Goal: Entertainment & Leisure: Browse casually

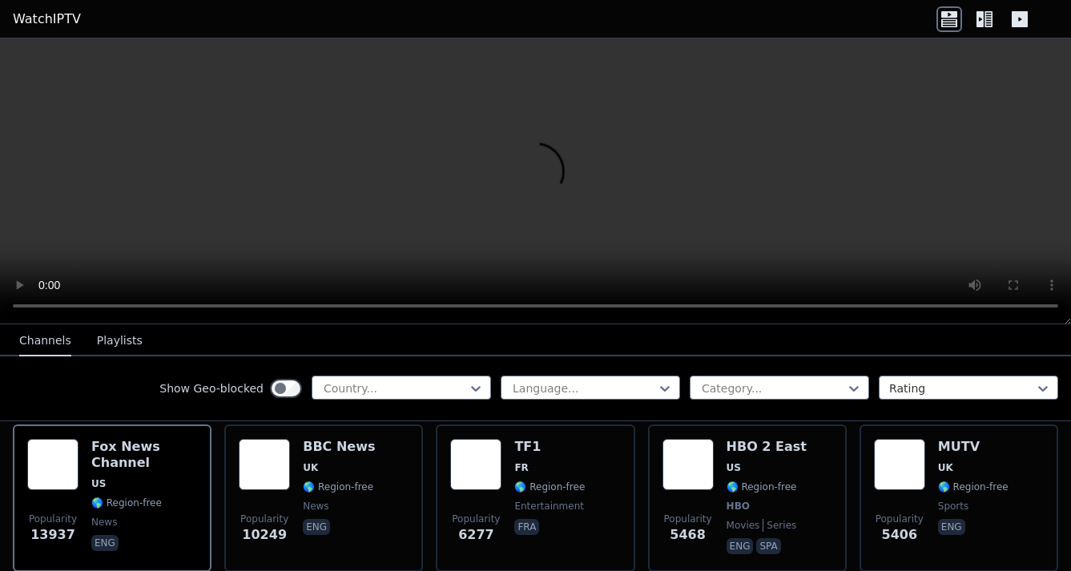
scroll to position [186, 0]
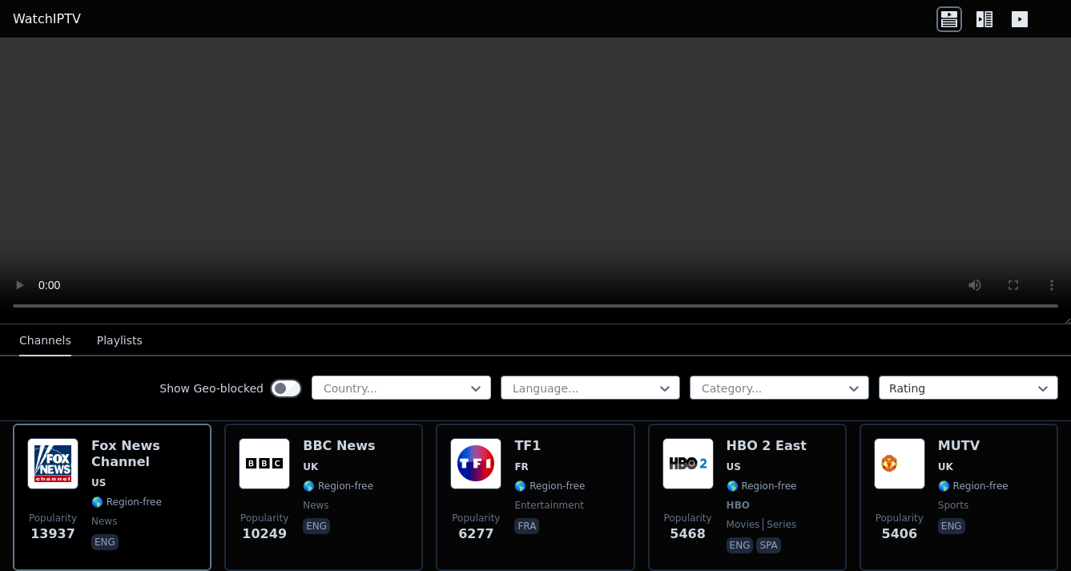
click at [412, 385] on div at bounding box center [395, 389] width 146 height 16
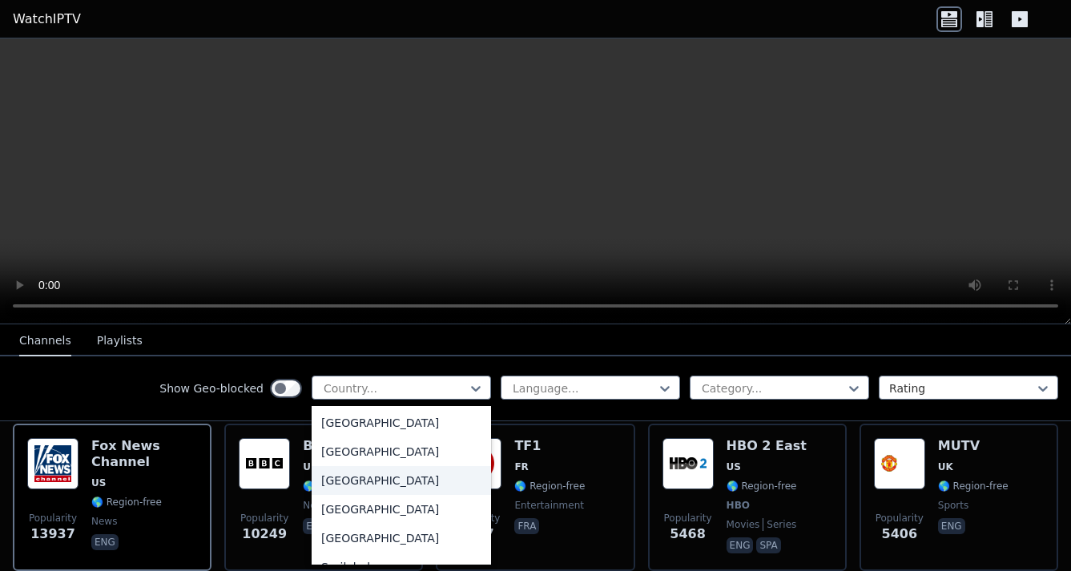
scroll to position [5009, 0]
click at [394, 479] on div "[GEOGRAPHIC_DATA]" at bounding box center [402, 479] width 180 height 29
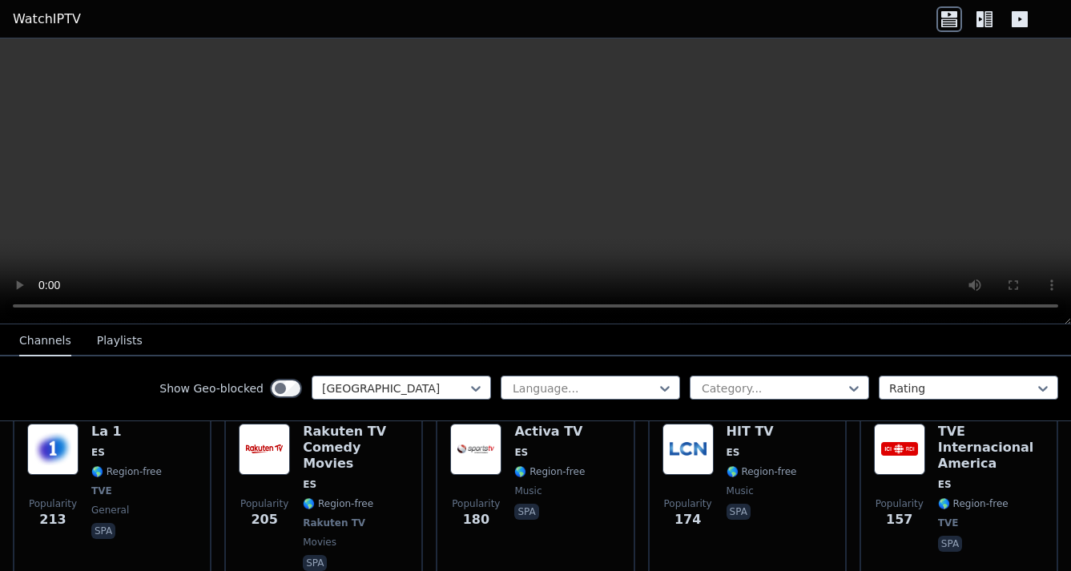
scroll to position [555, 0]
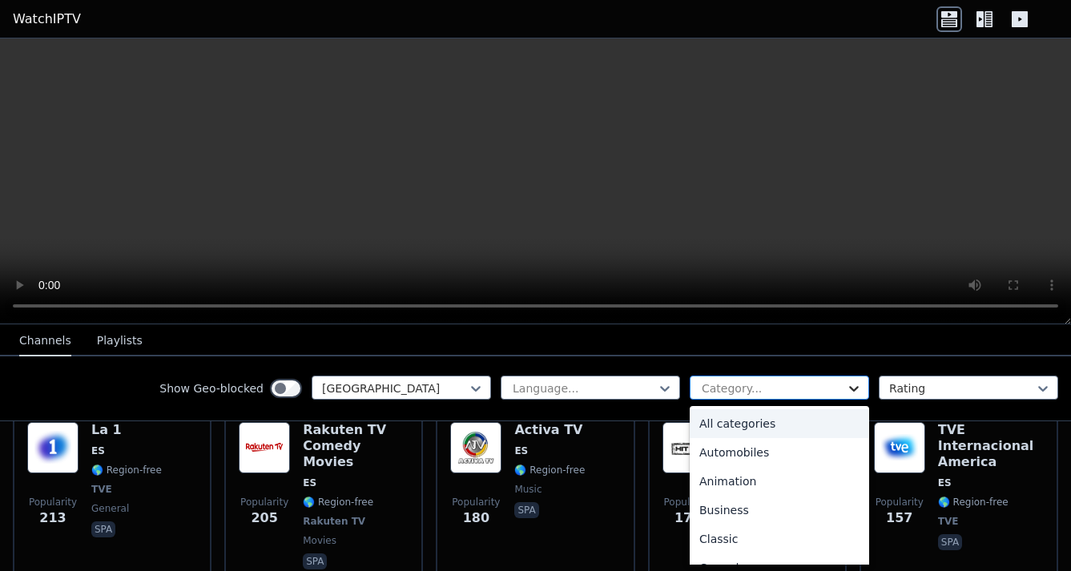
click at [859, 388] on icon at bounding box center [854, 389] width 16 height 16
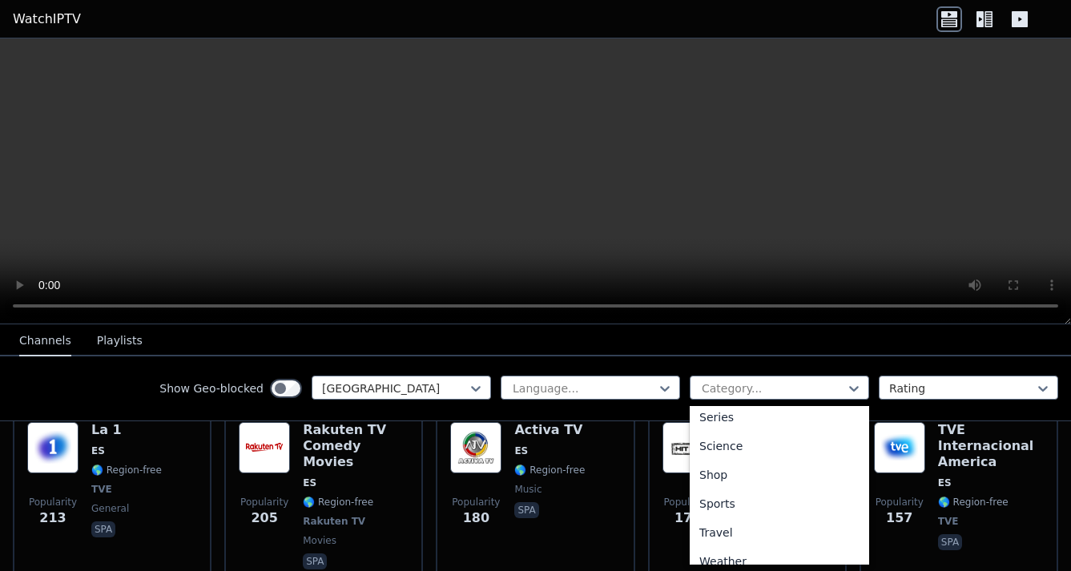
scroll to position [617, 0]
click at [800, 496] on div "Sports" at bounding box center [780, 499] width 180 height 29
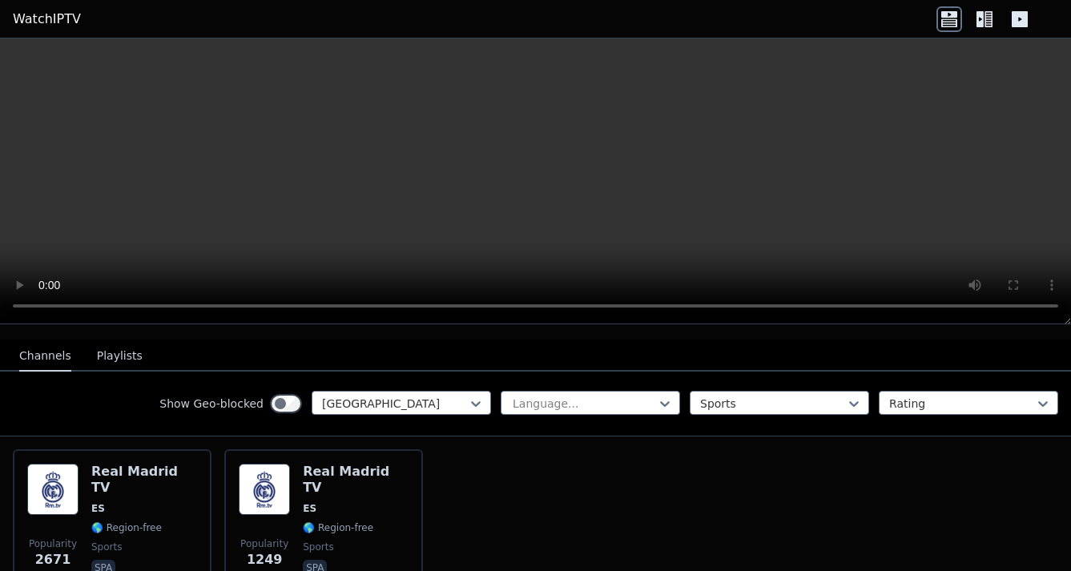
scroll to position [176, 0]
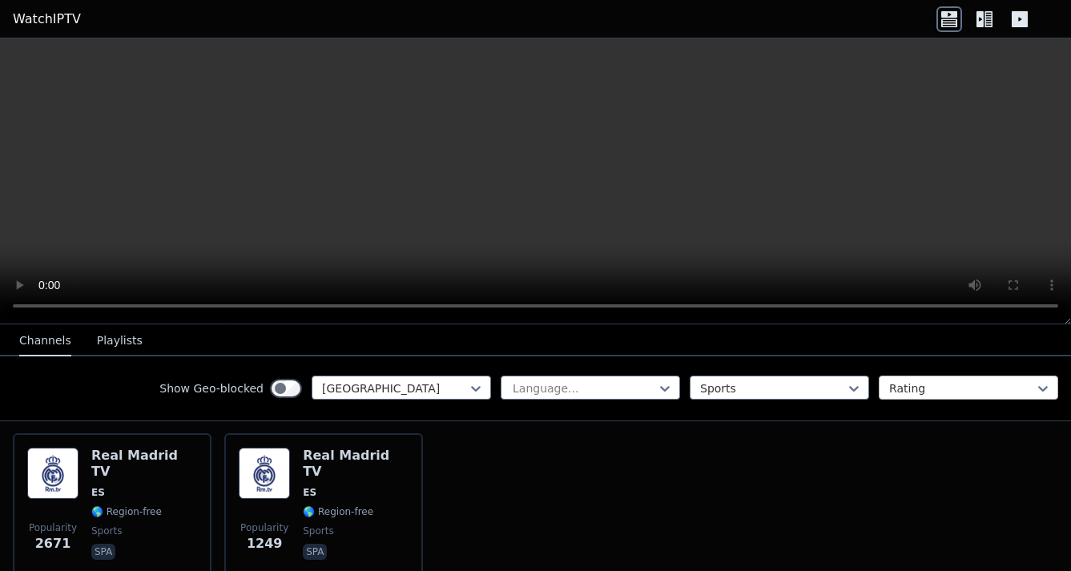
click at [1001, 379] on div "Rating" at bounding box center [969, 388] width 180 height 24
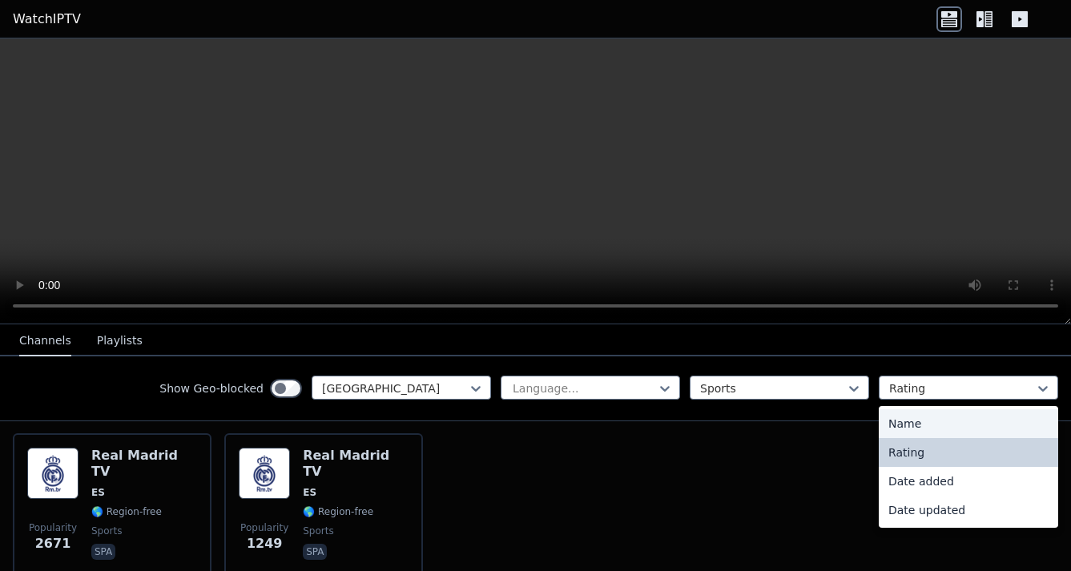
click at [957, 422] on div "Name" at bounding box center [969, 424] width 180 height 29
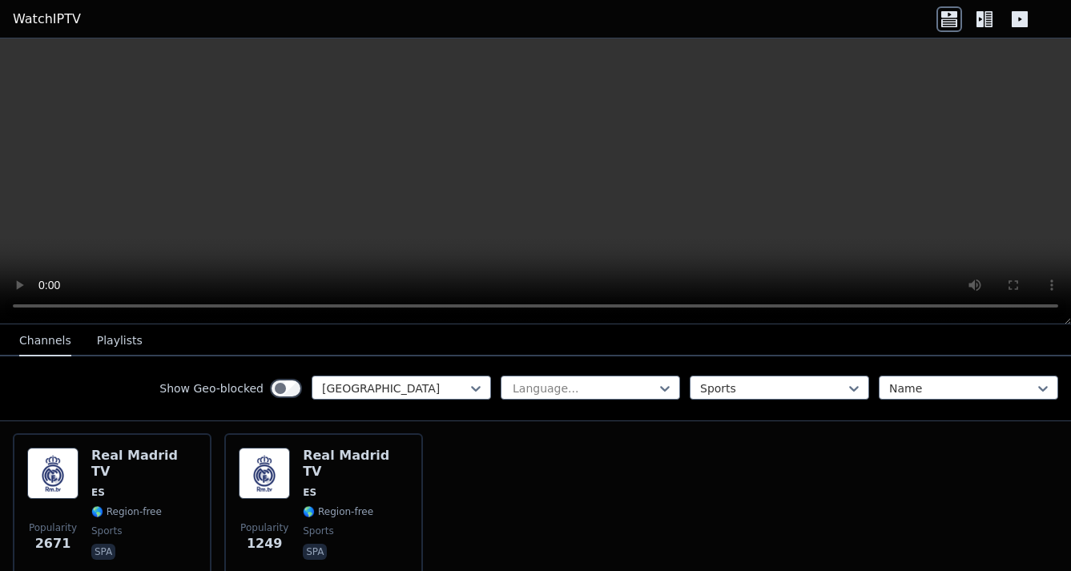
scroll to position [212, 0]
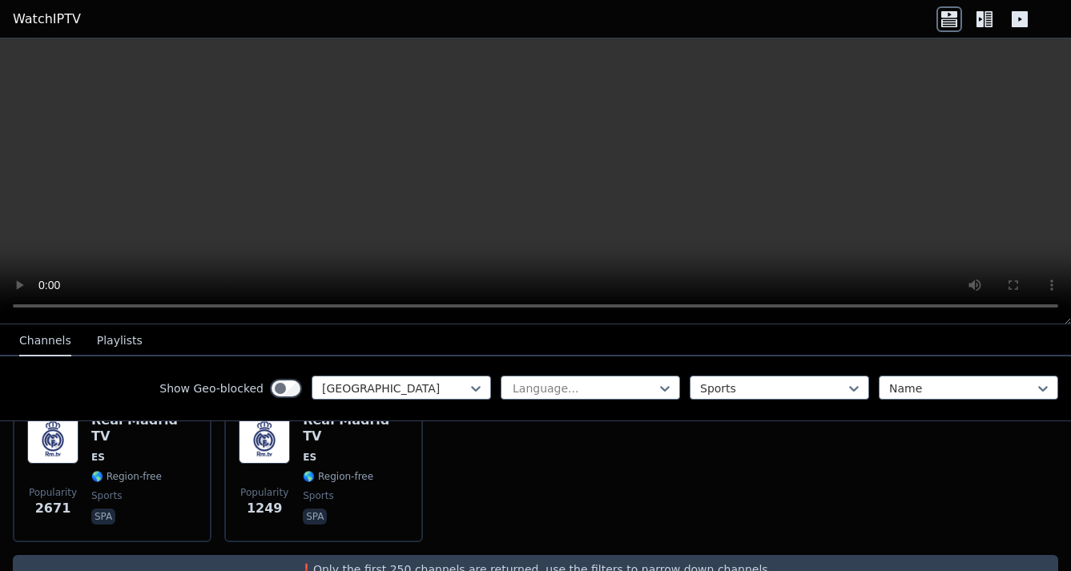
click at [116, 340] on button "Playlists" at bounding box center [120, 341] width 46 height 30
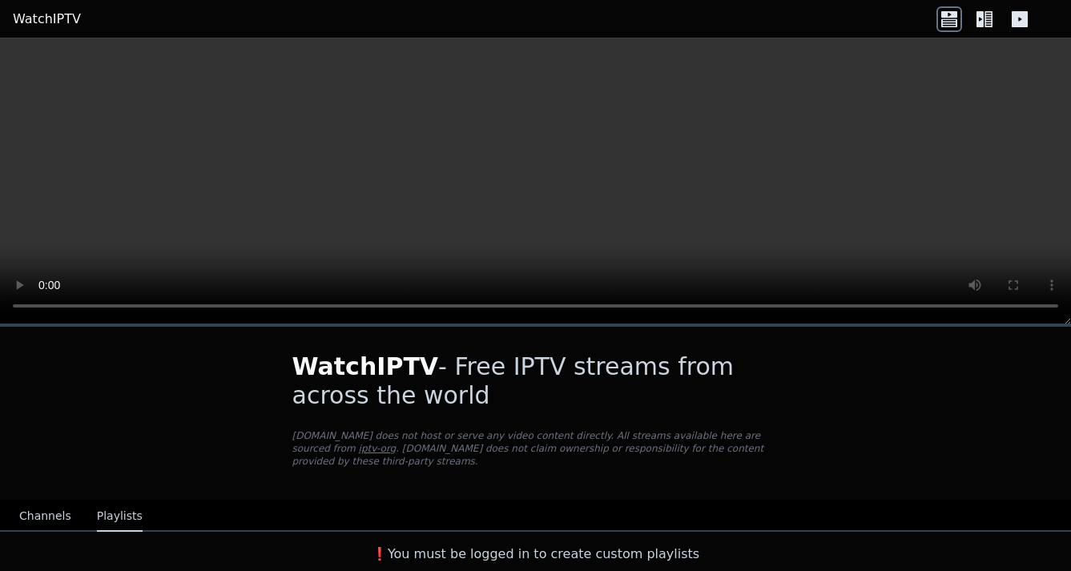
scroll to position [0, 0]
click at [48, 523] on button "Channels" at bounding box center [45, 517] width 52 height 30
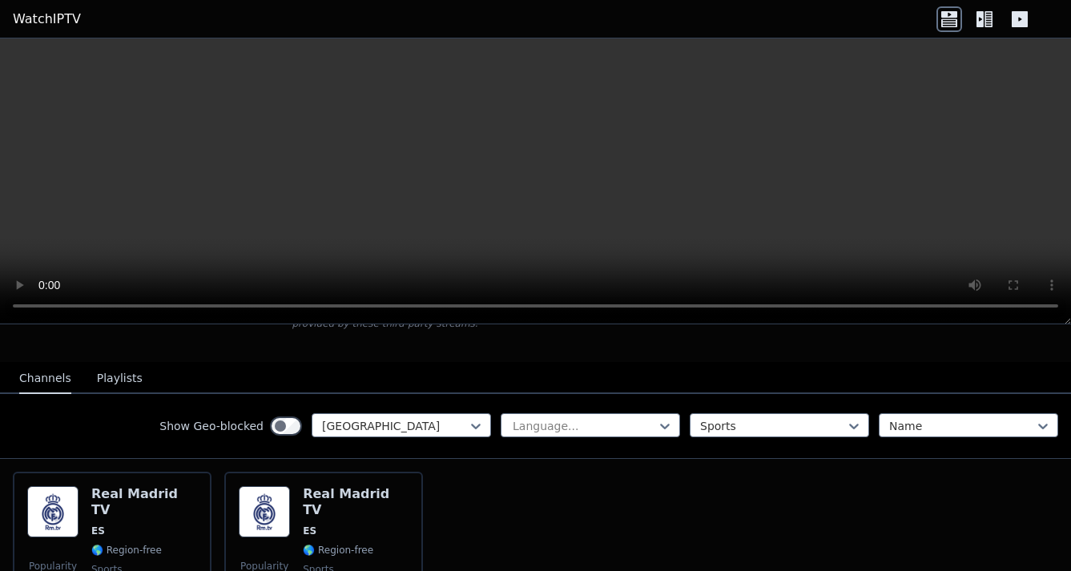
scroll to position [128, 0]
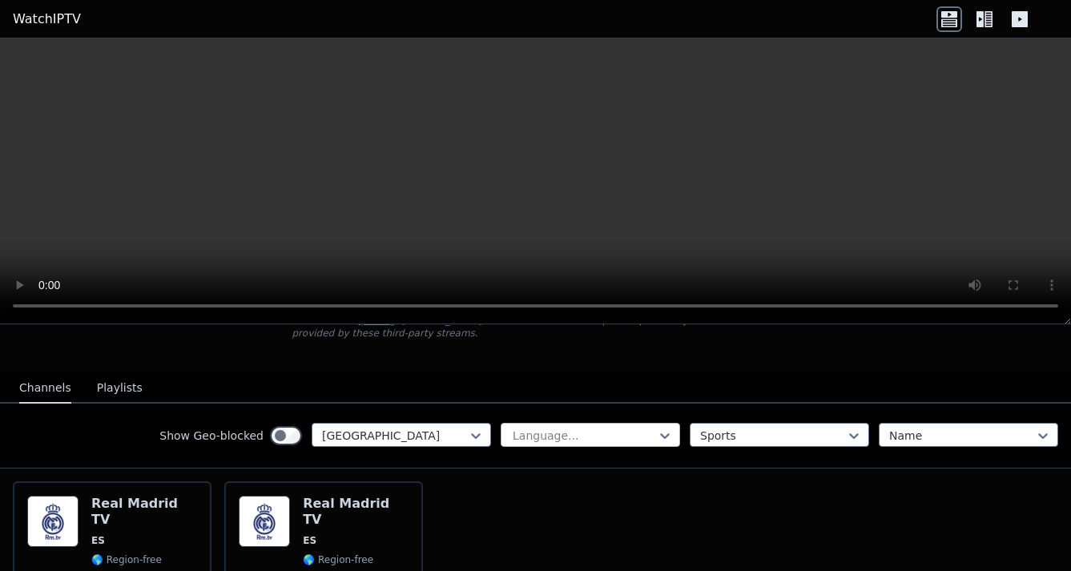
click at [582, 438] on div at bounding box center [584, 436] width 146 height 16
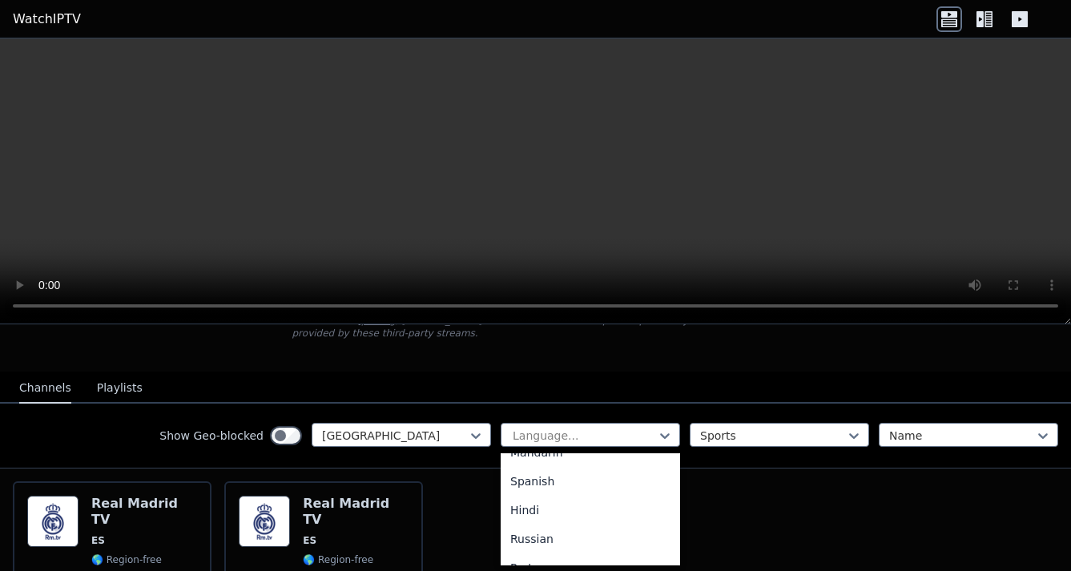
scroll to position [135, 0]
click at [555, 480] on div "Spanish" at bounding box center [591, 480] width 180 height 29
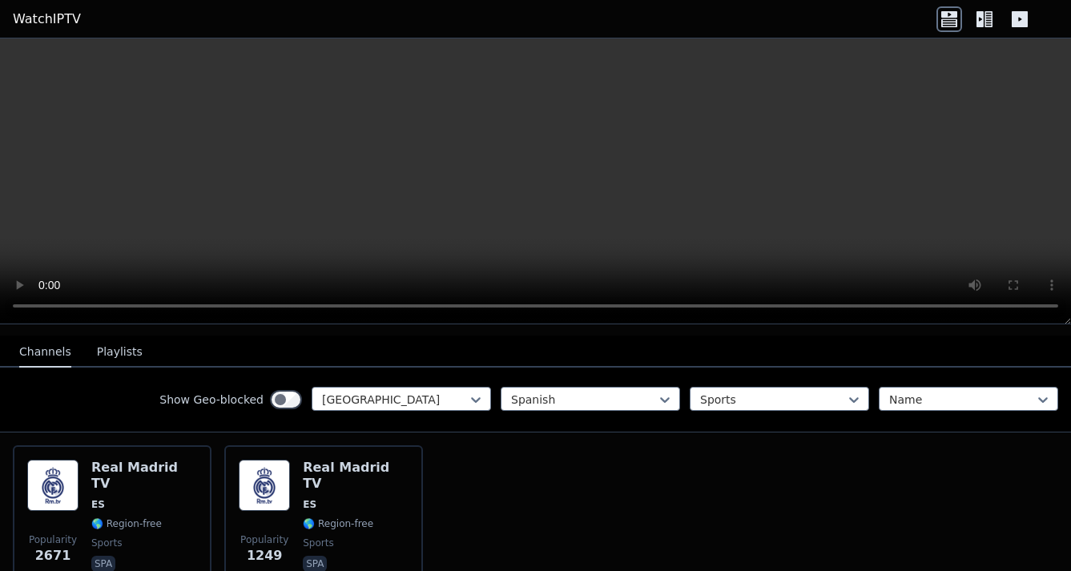
scroll to position [249, 0]
